Goal: Navigation & Orientation: Find specific page/section

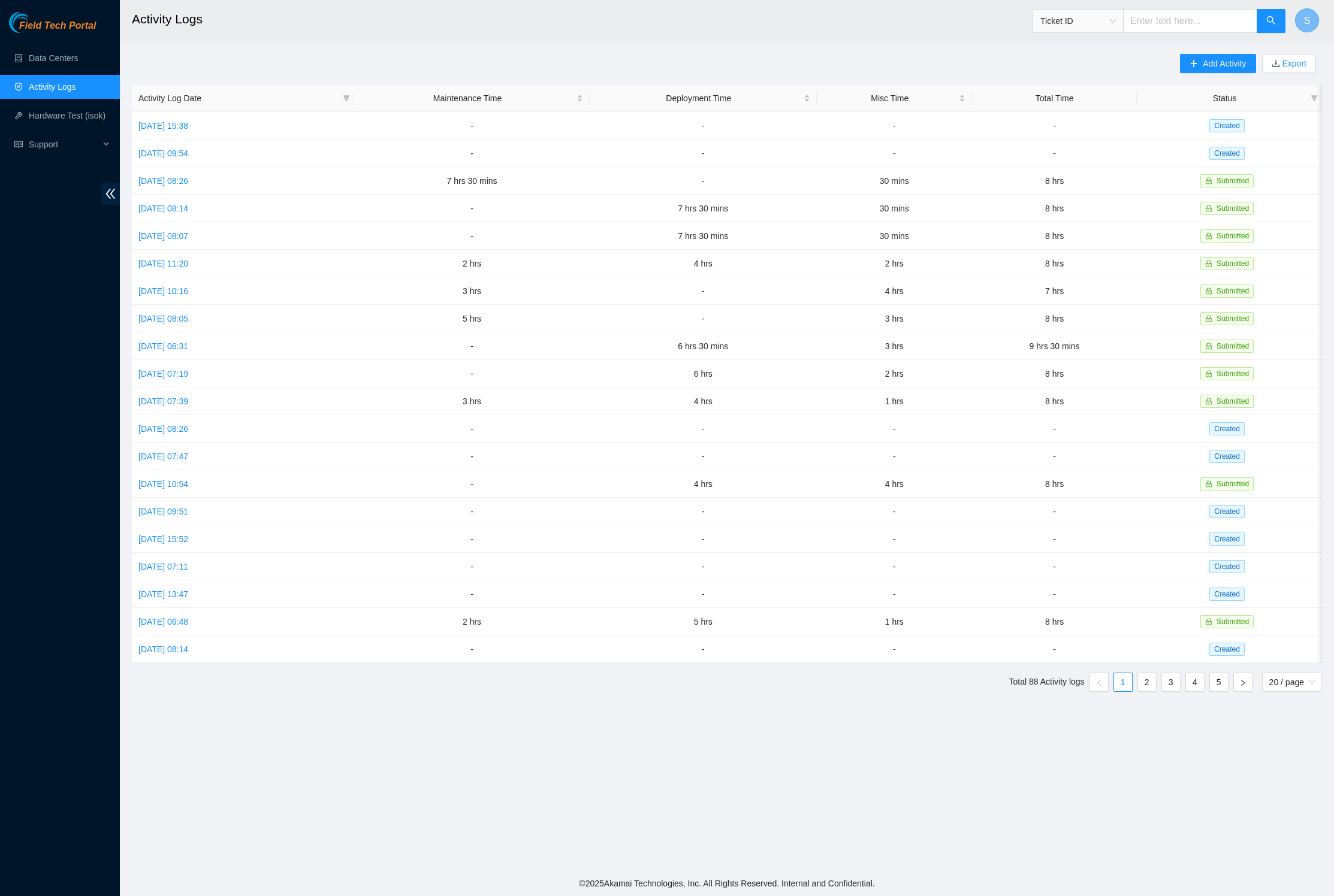
click at [1311, 20] on button "S" at bounding box center [1307, 20] width 24 height 24
click at [1261, 50] on span "( B-V-58DK6ZT )" at bounding box center [1232, 49] width 58 height 9
click at [1308, 24] on span "S" at bounding box center [1307, 20] width 6 height 15
click at [1171, 73] on link "Profile" at bounding box center [1158, 77] width 24 height 9
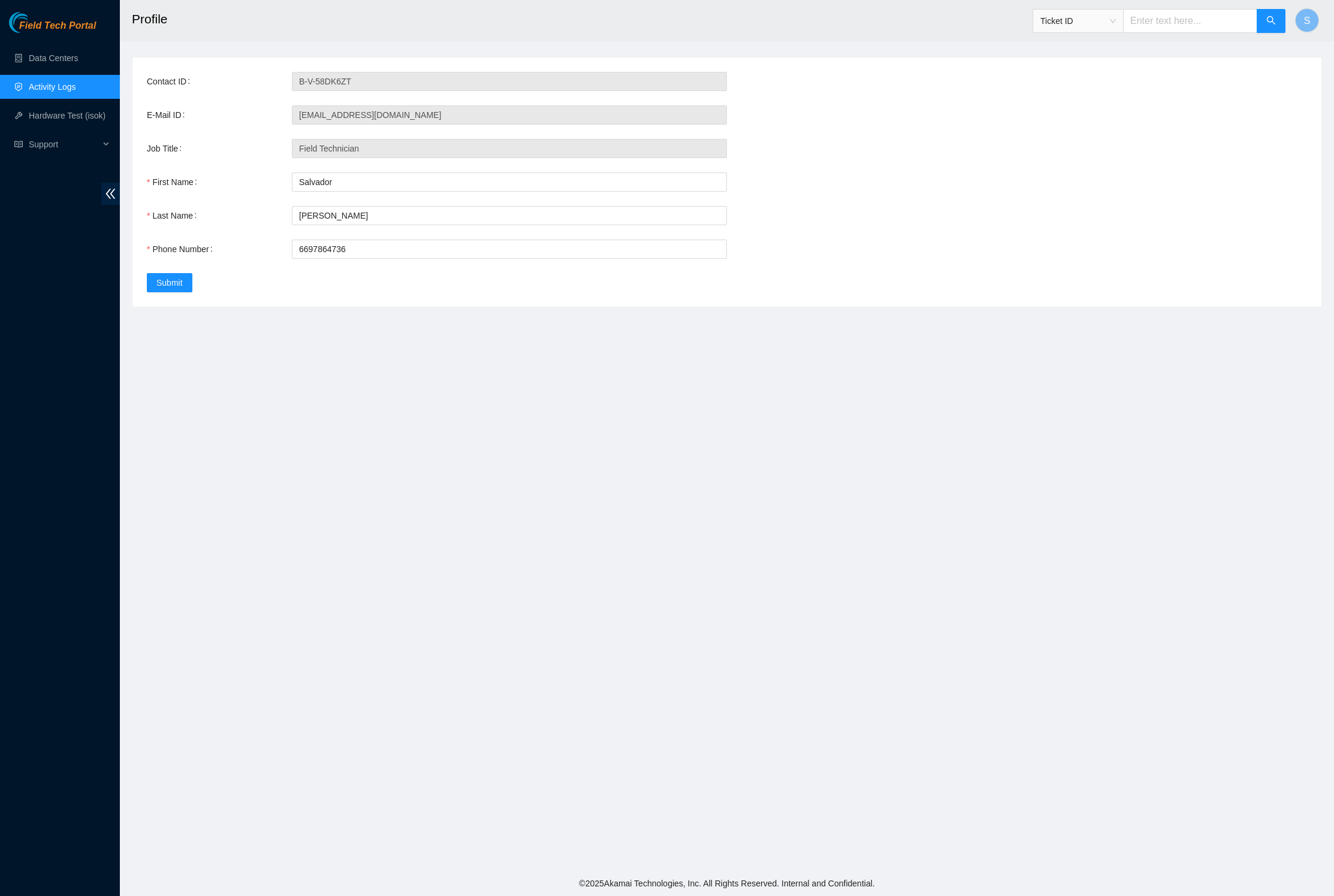
click at [78, 12] on div "Field Tech Portal Data Centers Activity Logs Hardware Test (isok) Support" at bounding box center [59, 453] width 120 height 884
click at [76, 23] on span "Field Tech Portal" at bounding box center [58, 26] width 77 height 12
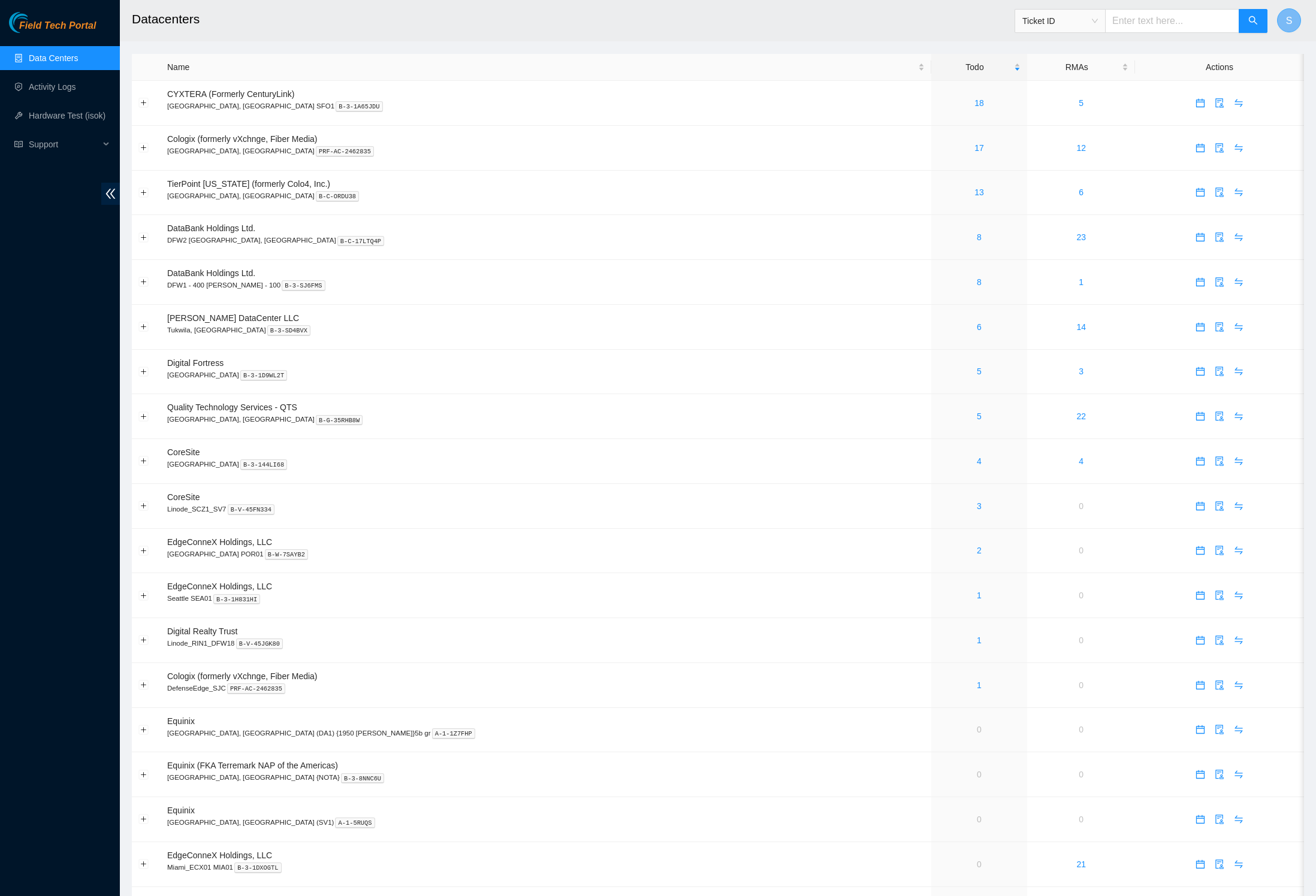
click at [1292, 25] on button "S" at bounding box center [1289, 20] width 24 height 24
click at [1185, 45] on div "[PERSON_NAME] ( B-V-58DK6ZT )" at bounding box center [1180, 49] width 127 height 13
click at [1282, 27] on button "S" at bounding box center [1289, 20] width 24 height 24
click at [1153, 73] on link "Profile" at bounding box center [1140, 77] width 24 height 9
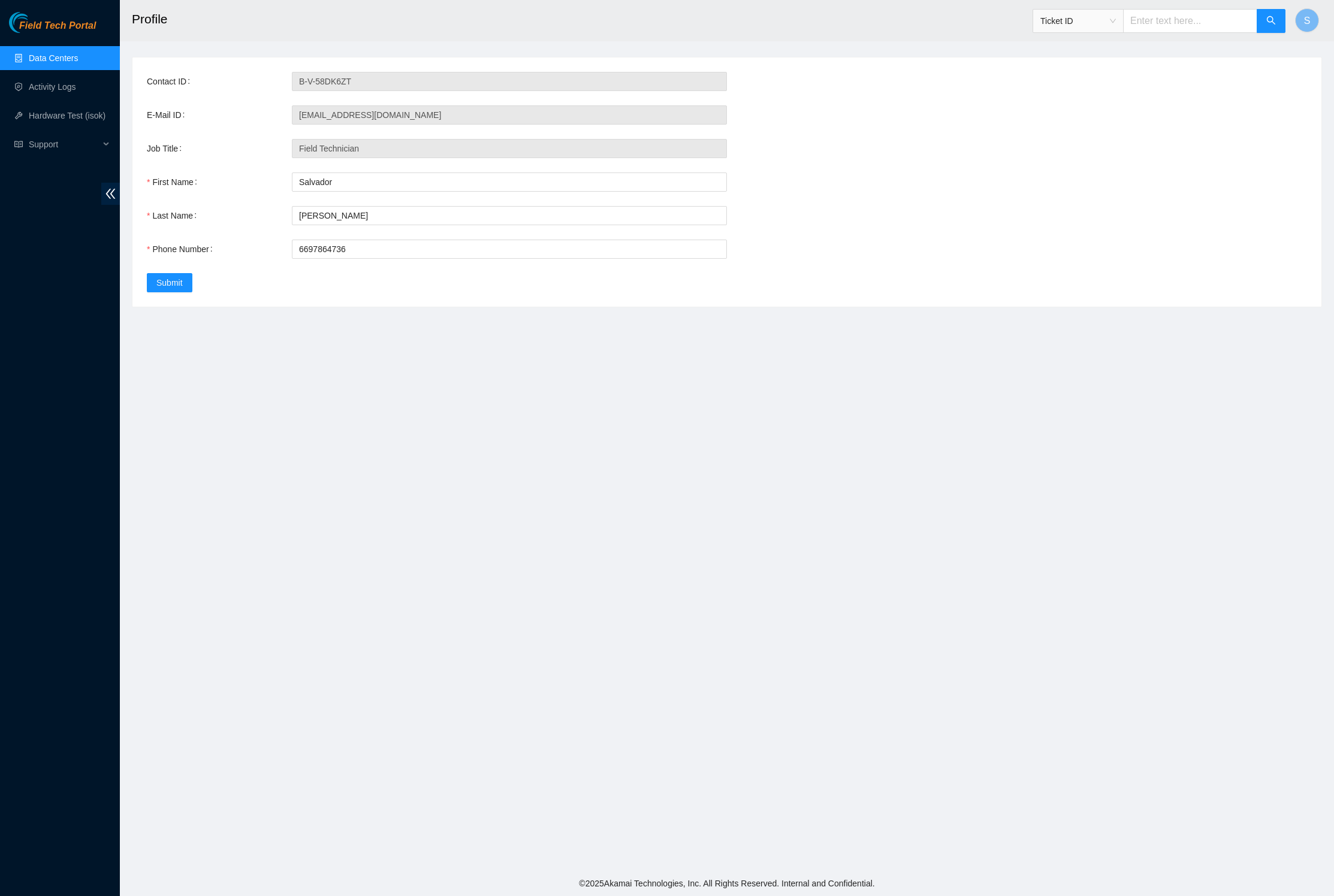
click at [49, 7] on aside "Field Tech Portal Data Centers Activity Logs Hardware Test (isok) Support" at bounding box center [59, 448] width 120 height 896
click at [59, 29] on span "Field Tech Portal" at bounding box center [58, 26] width 77 height 12
